Goal: Complete application form

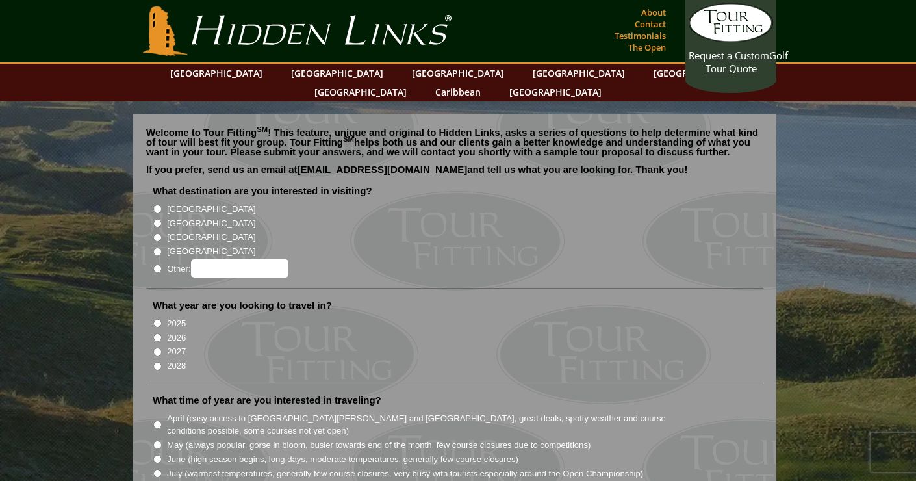
click at [159, 219] on input "[GEOGRAPHIC_DATA]" at bounding box center [157, 223] width 8 height 8
radio input "true"
click at [160, 319] on input "2025" at bounding box center [157, 323] width 8 height 8
radio input "true"
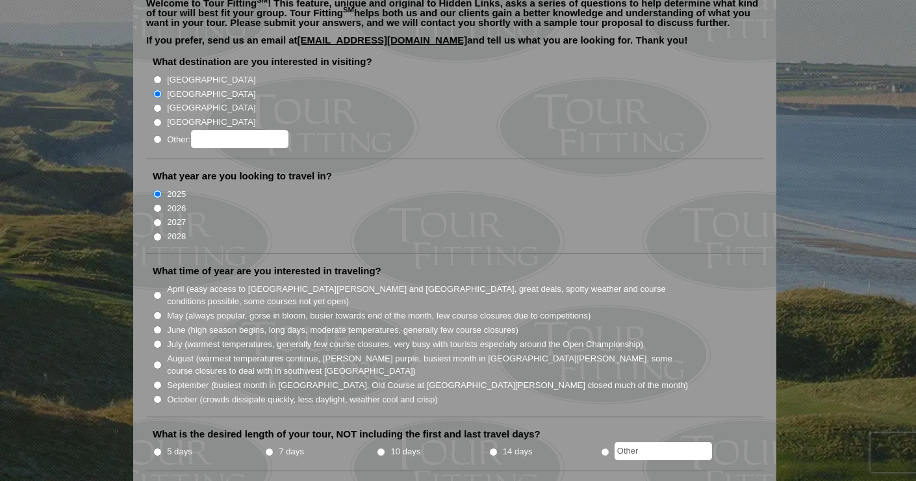
scroll to position [130, 0]
click at [158, 394] on input "October (crowds dissipate quickly, less daylight, weather cool and crisp)" at bounding box center [157, 398] width 8 height 8
radio input "true"
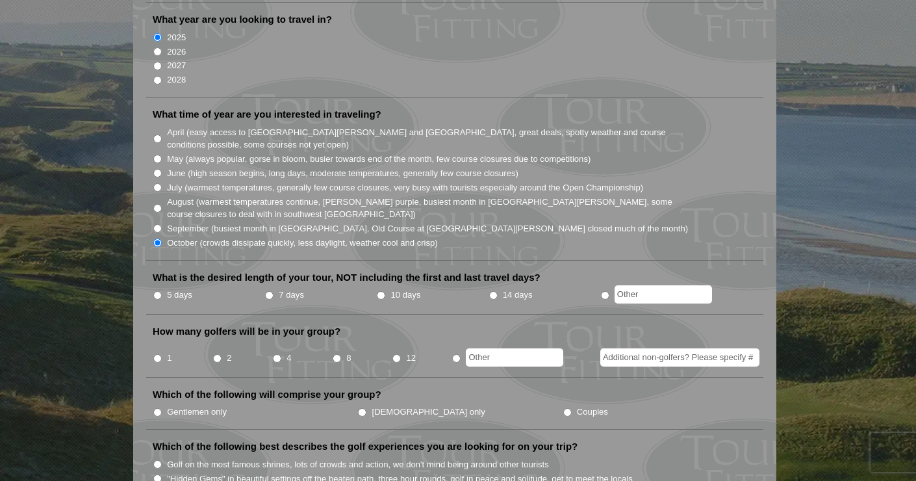
scroll to position [286, 0]
click at [268, 290] on input "7 days" at bounding box center [269, 294] width 8 height 8
radio input "true"
click at [218, 353] on input "2" at bounding box center [217, 357] width 8 height 8
radio input "true"
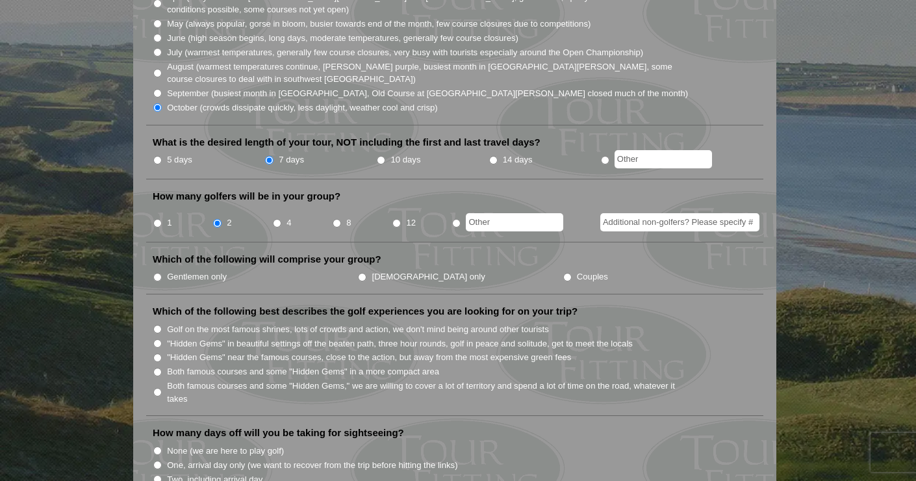
scroll to position [423, 0]
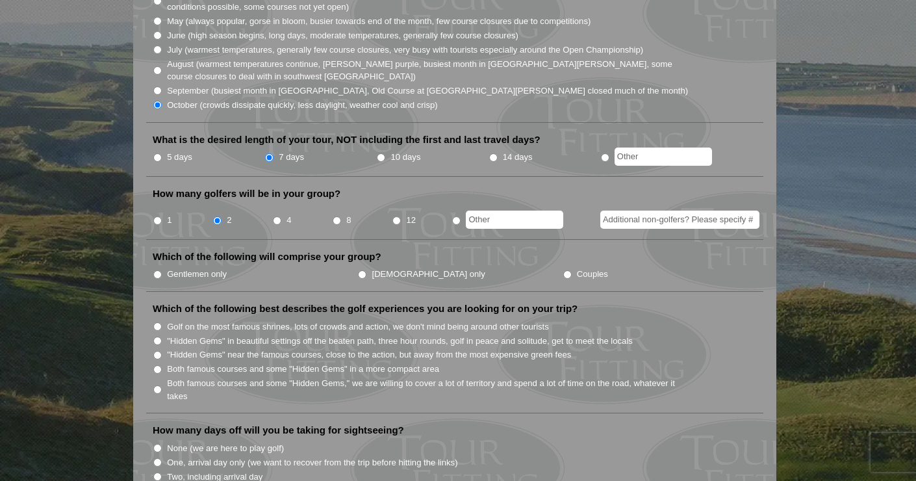
click at [158, 270] on input "Gentlemen only" at bounding box center [157, 274] width 8 height 8
radio input "true"
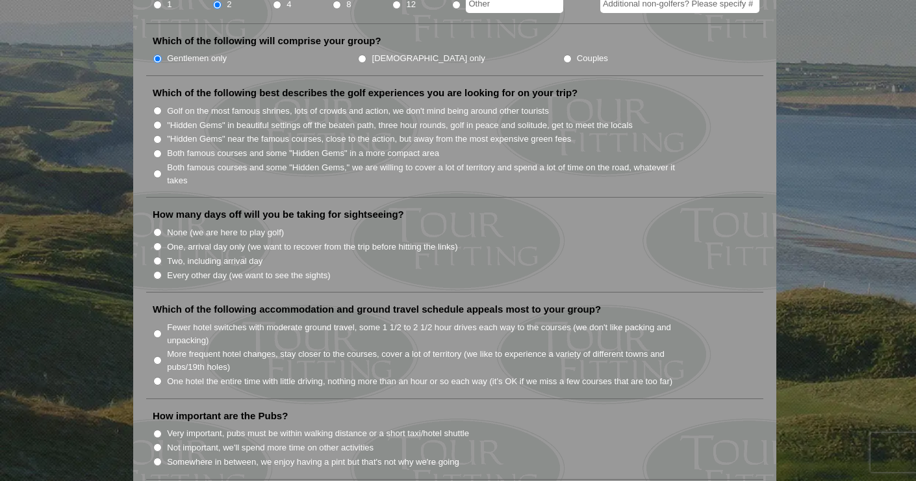
scroll to position [563, 0]
